Goal: Task Accomplishment & Management: Complete application form

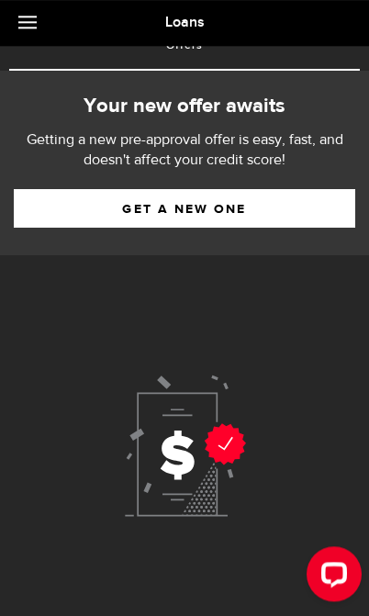
scroll to position [17, 0]
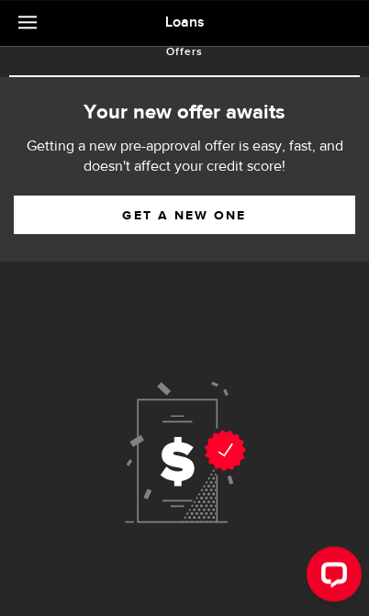
click at [197, 218] on link "Get a new one" at bounding box center [185, 215] width 342 height 39
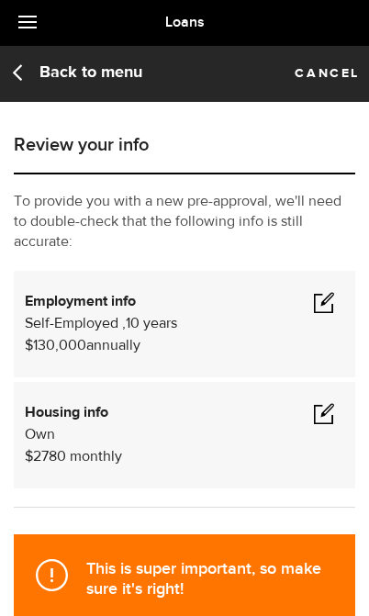
click at [196, 457] on div "Housing info Own $ 2780 monthly" at bounding box center [185, 435] width 320 height 66
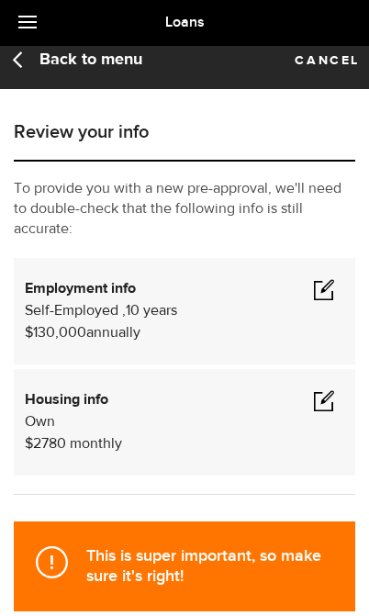
scroll to position [14, 0]
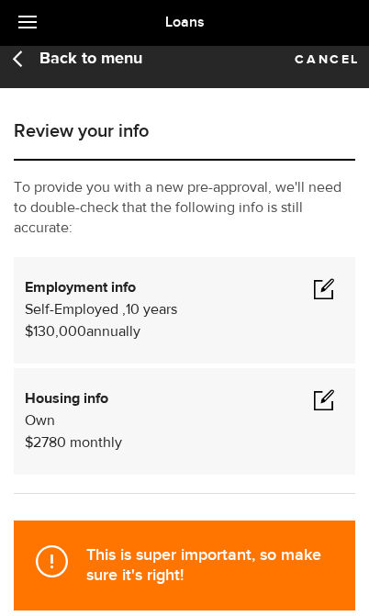
click at [322, 409] on span at bounding box center [324, 399] width 22 height 22
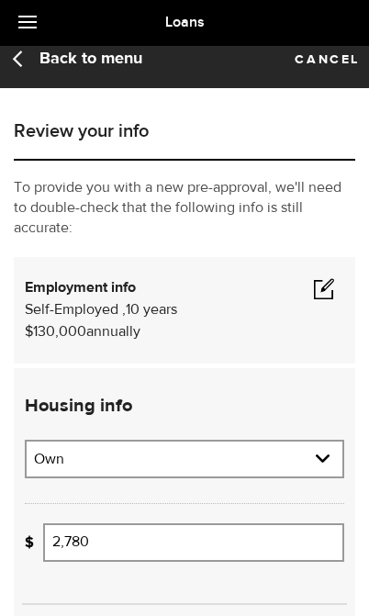
click at [254, 464] on select "Residential status Rent Own Living with parents Other" at bounding box center [185, 461] width 316 height 39
select select "Rent"
click at [196, 537] on input "2,780" at bounding box center [193, 542] width 301 height 39
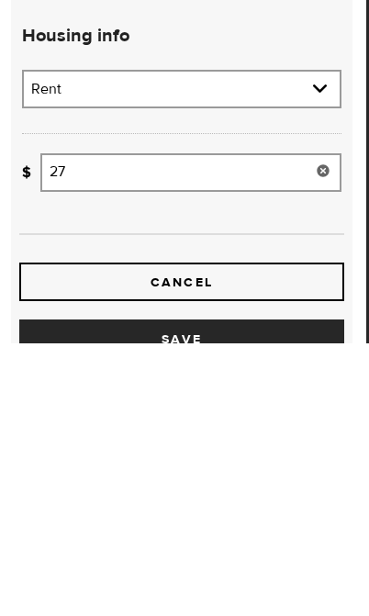
type input "2"
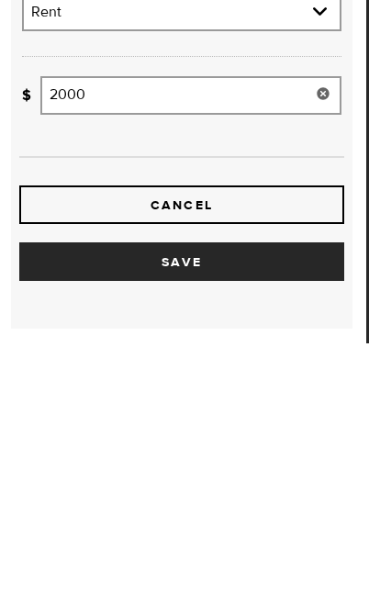
click at [263, 515] on button "Save" at bounding box center [181, 534] width 325 height 39
type input "2,000"
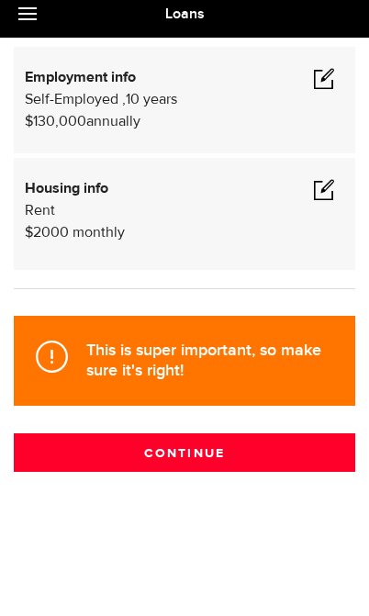
scroll to position [210, 0]
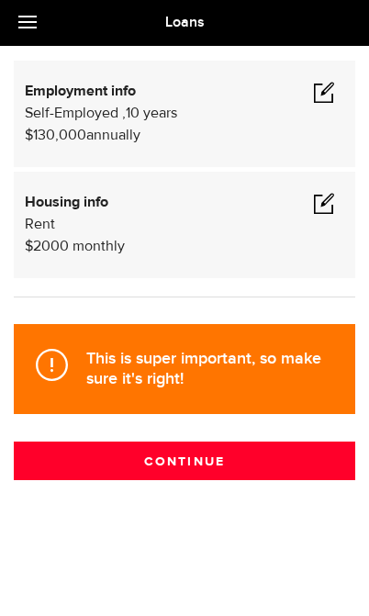
click at [238, 456] on button "Continue" at bounding box center [185, 461] width 342 height 39
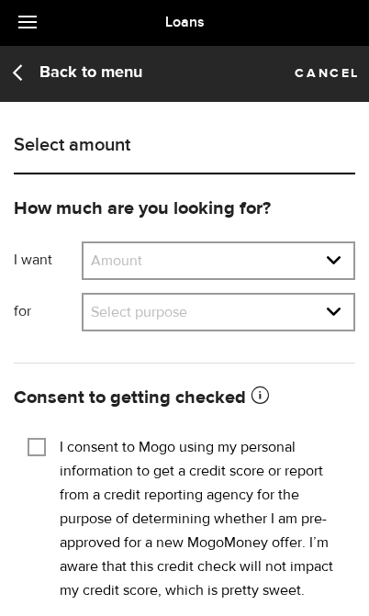
click at [338, 264] on select "Amount $500 $1000 $2000 $3000 $4000 $5000 $6000 $7000 $8000 $9000 $10000 $11000…" at bounding box center [219, 262] width 270 height 39
select select "10000"
click at [342, 309] on select "Select purpose Credit Card Refinancing/Pay Off Credit Cards Debt Consolidation …" at bounding box center [219, 314] width 270 height 39
select select "Car Financing/Loan"
click at [36, 437] on input "I consent to Mogo using my personal information to get a credit score or report…" at bounding box center [37, 445] width 18 height 18
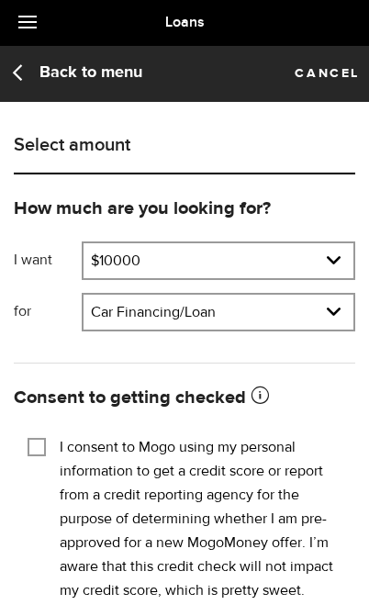
checkbox input "true"
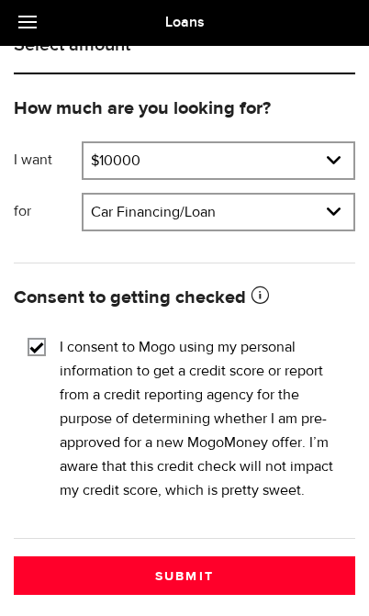
scroll to position [121, 0]
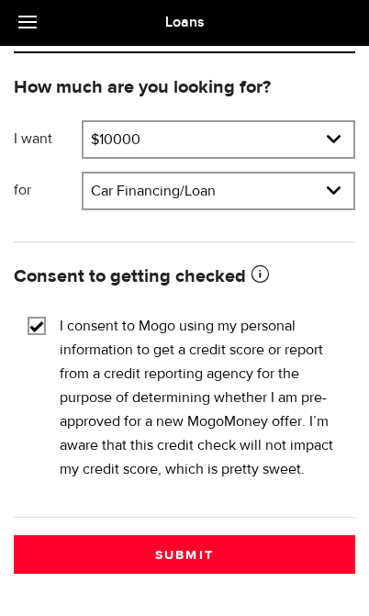
click at [230, 554] on button "Submit" at bounding box center [185, 554] width 342 height 39
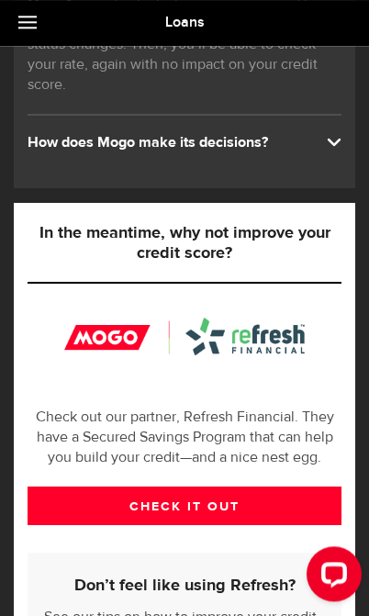
scroll to position [435, 0]
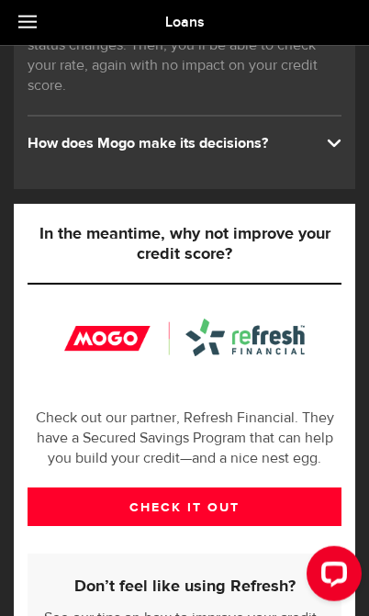
click at [226, 526] on link "CHECK IT OUT" at bounding box center [185, 507] width 314 height 39
